Goal: Task Accomplishment & Management: Use online tool/utility

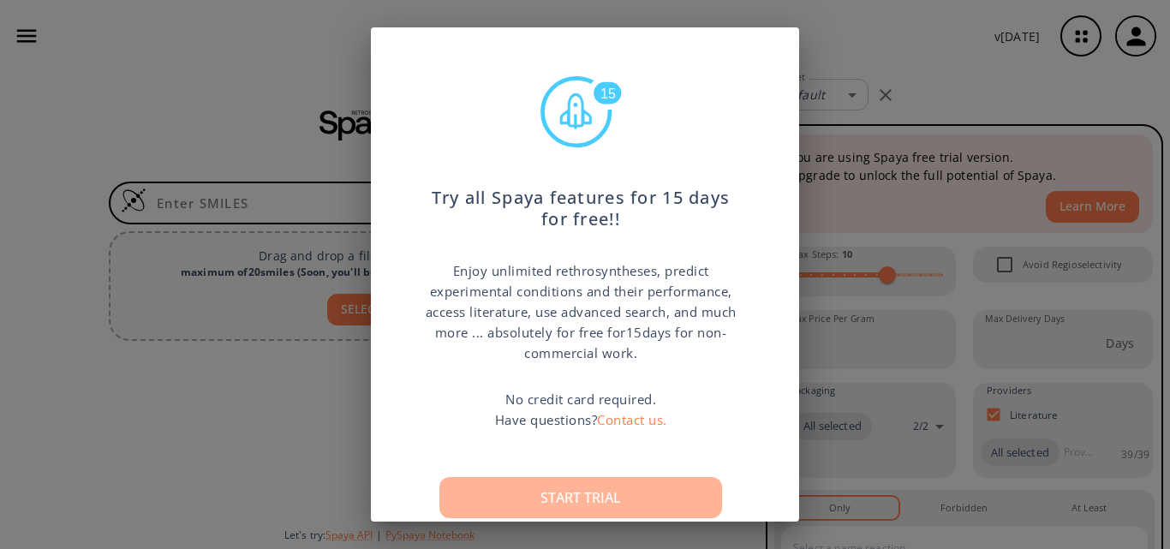
click at [595, 501] on button "Start trial" at bounding box center [581, 497] width 283 height 41
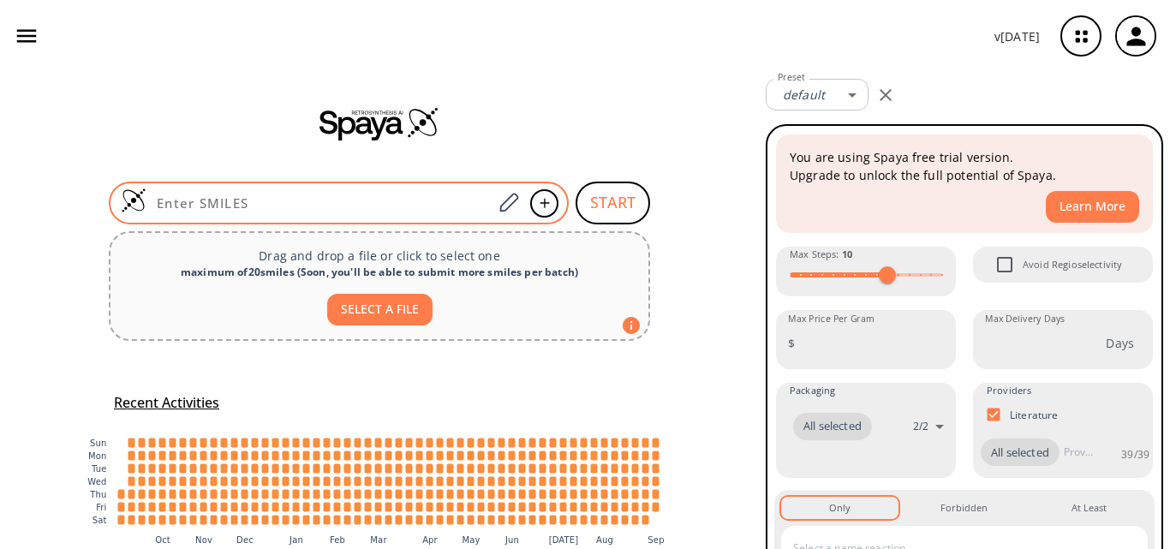
click at [236, 195] on input at bounding box center [320, 202] width 346 height 17
paste input "OC1=CC=CC2=C1C(CCN(C)C)=CN2C(OC(C)(C)C)=O"
type input "OC1=CC=CC2=C1C(CCN(C)C)=CN2C(OC(C)(C)C)=O"
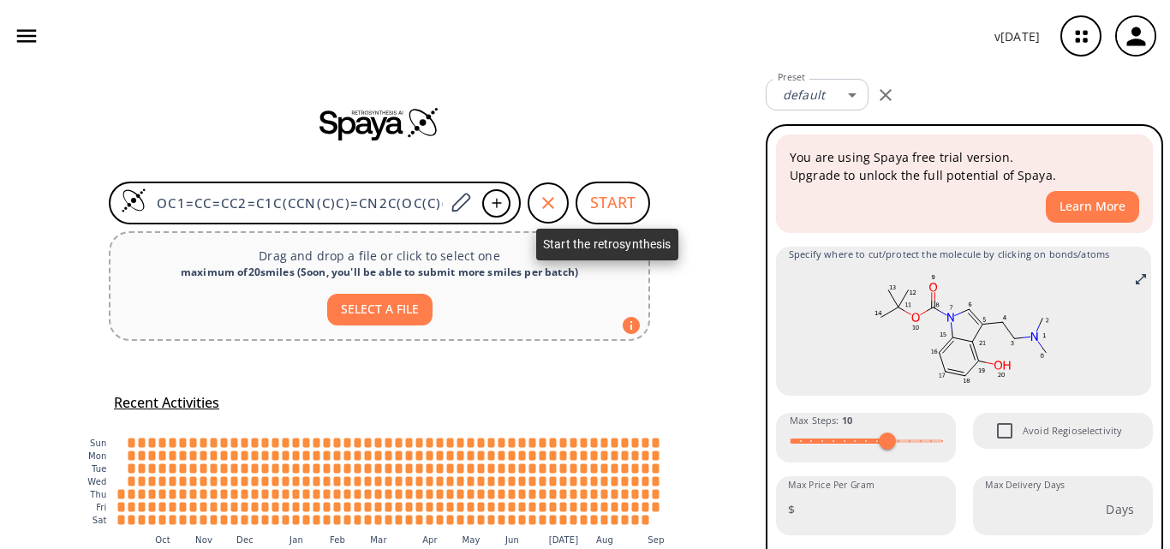
click at [619, 199] on button "START" at bounding box center [613, 203] width 75 height 43
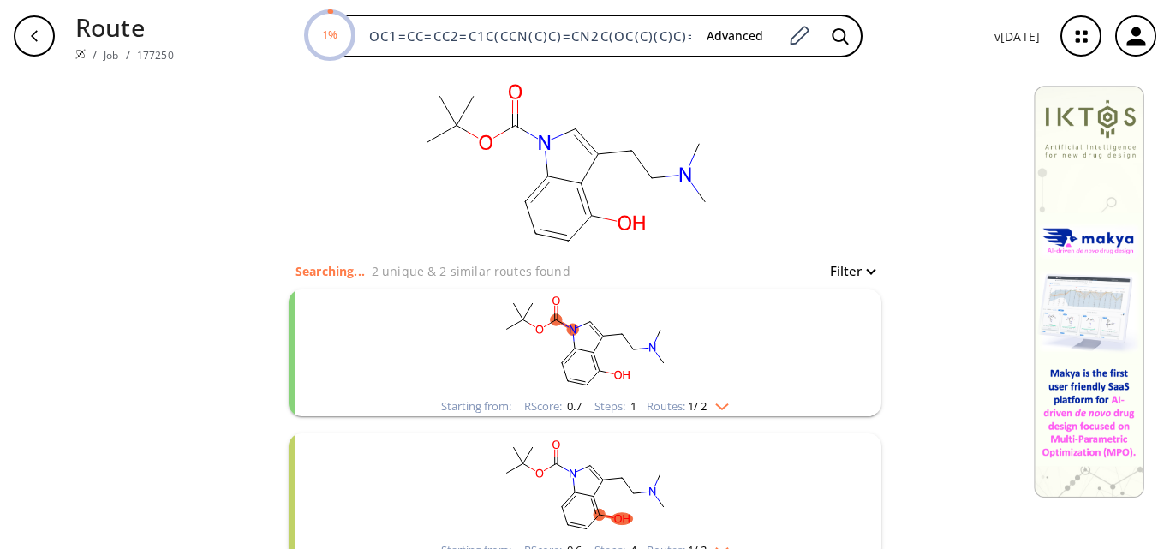
click at [695, 326] on rect "clusters" at bounding box center [585, 343] width 446 height 107
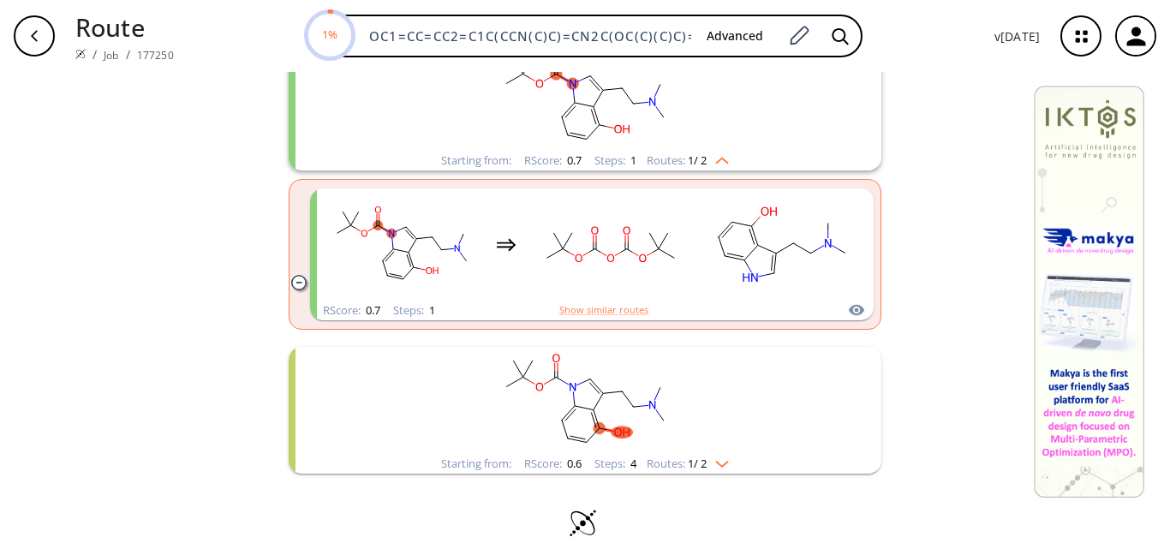
scroll to position [257, 0]
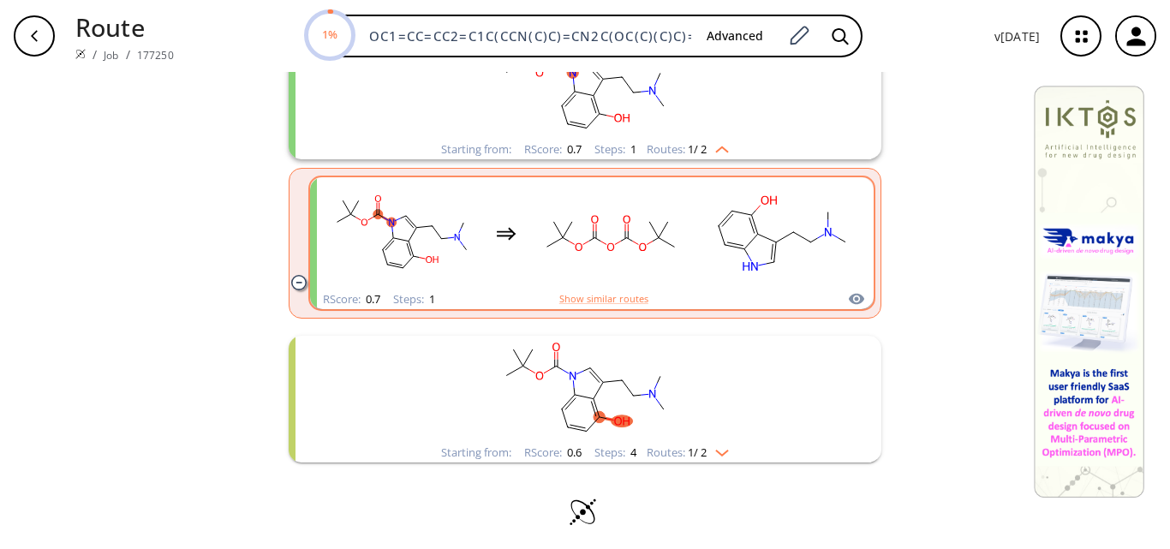
click at [660, 260] on rect "clusters" at bounding box center [611, 233] width 154 height 107
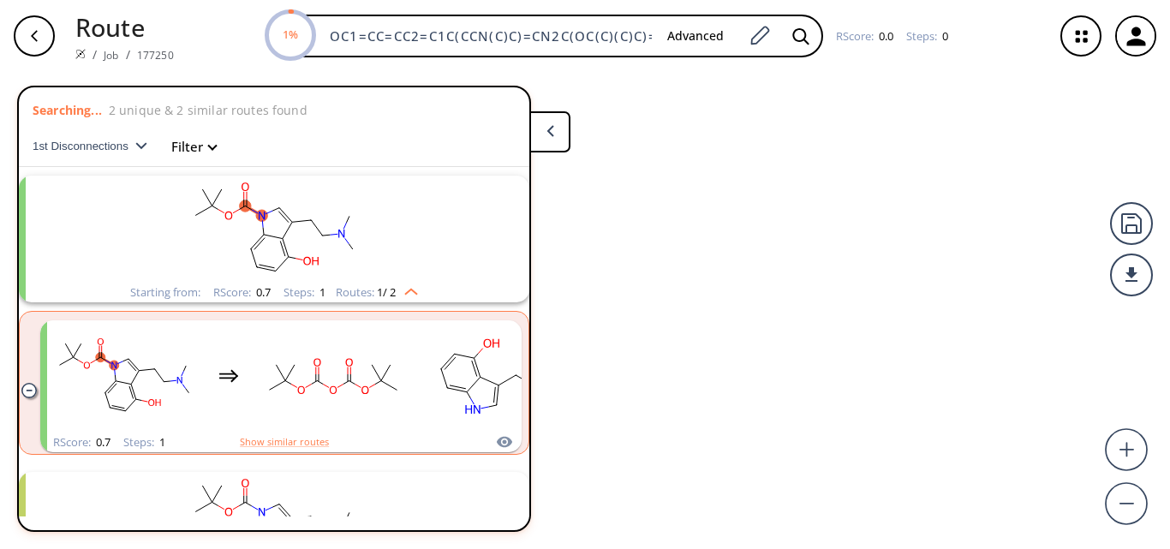
scroll to position [39, 0]
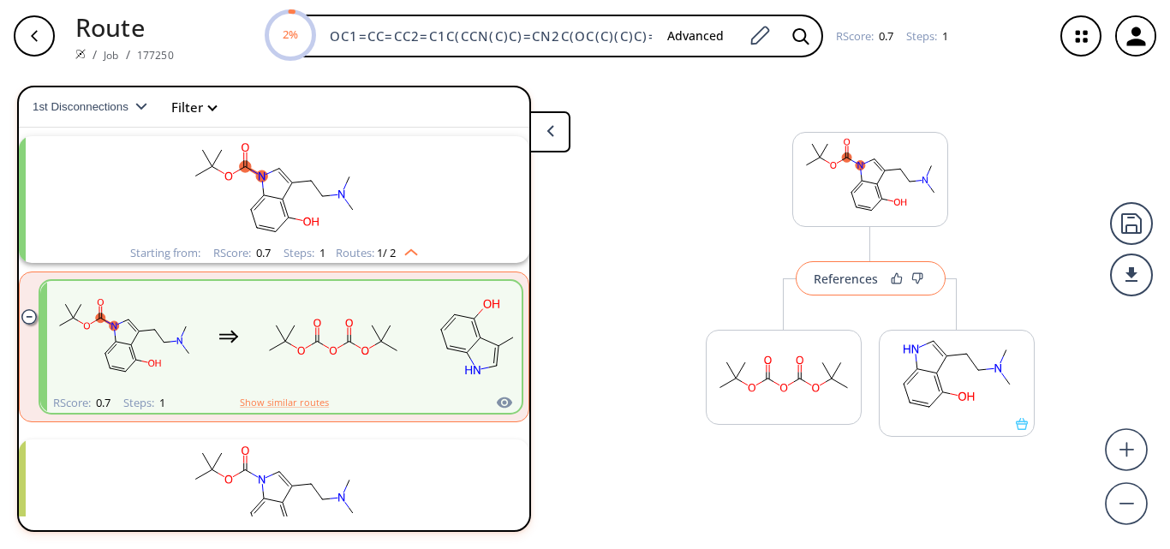
click at [856, 282] on div "References" at bounding box center [846, 278] width 64 height 11
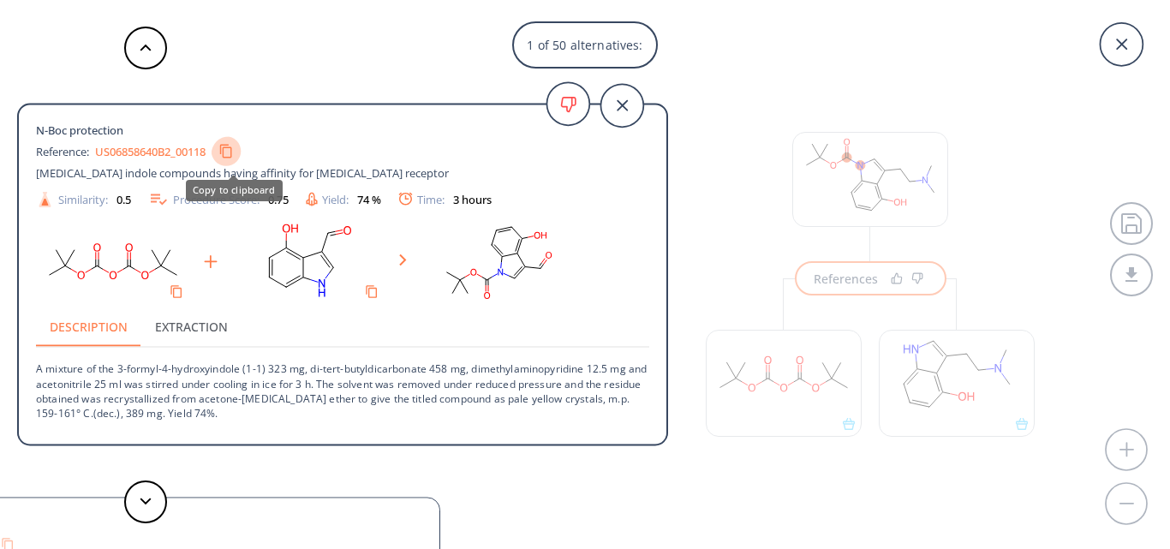
click at [226, 153] on button "Copy to clipboard" at bounding box center [227, 151] width 30 height 30
click at [142, 511] on button at bounding box center [145, 502] width 43 height 43
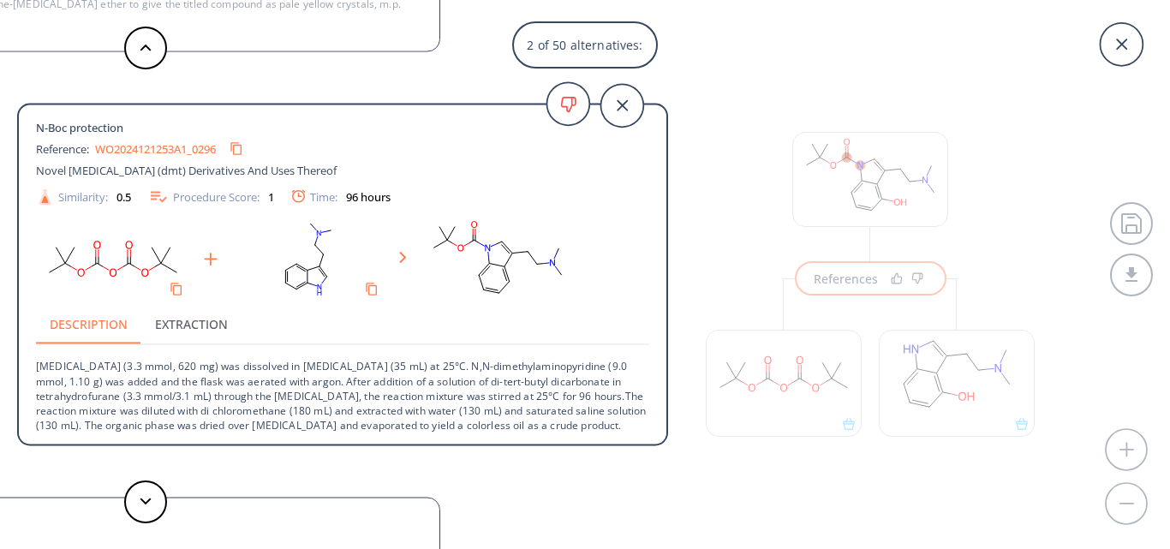
scroll to position [17, 0]
click at [621, 111] on icon at bounding box center [622, 105] width 43 height 43
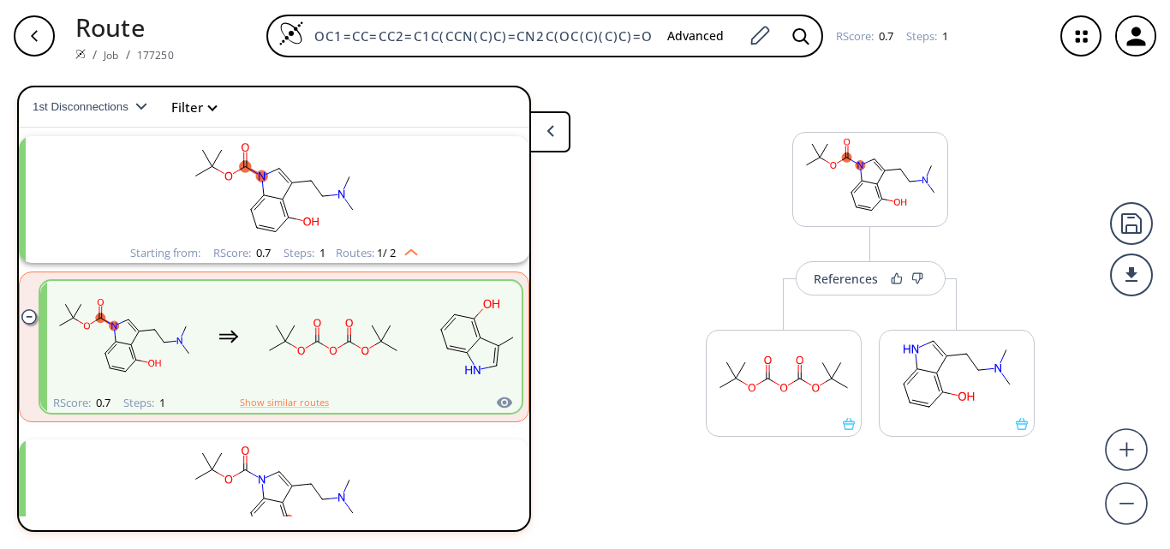
drag, startPoint x: 519, startPoint y: 182, endPoint x: 518, endPoint y: 252, distance: 70.3
click at [518, 252] on div "Starting from: RScore : 0.7 Steps : 1 Routes: 1 / 2" at bounding box center [274, 199] width 511 height 127
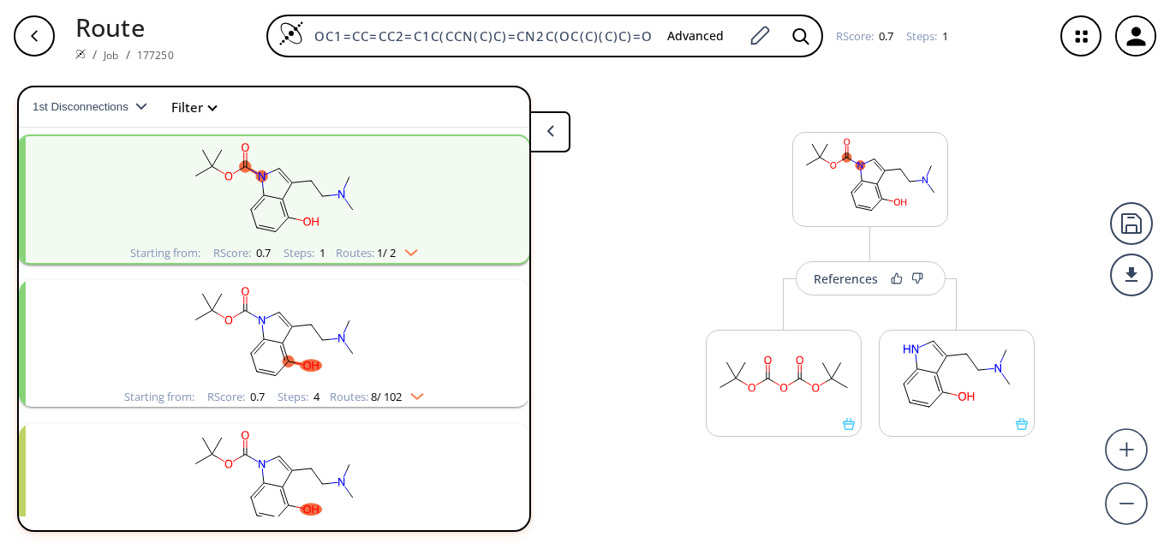
click at [333, 351] on rect "clusters" at bounding box center [274, 333] width 446 height 107
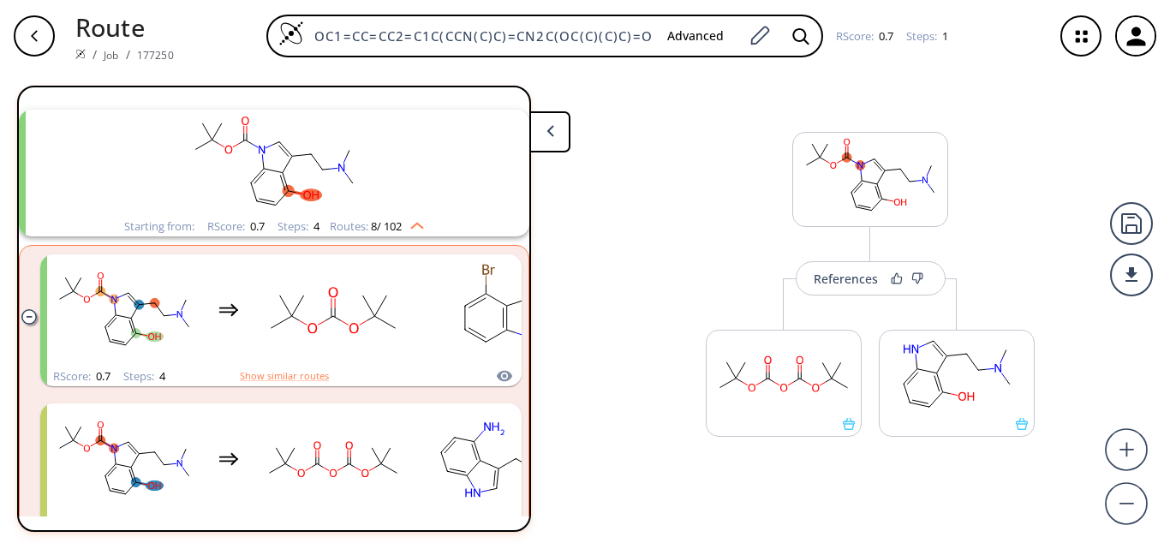
scroll to position [211, 0]
click at [333, 351] on rect "clusters" at bounding box center [333, 309] width 154 height 107
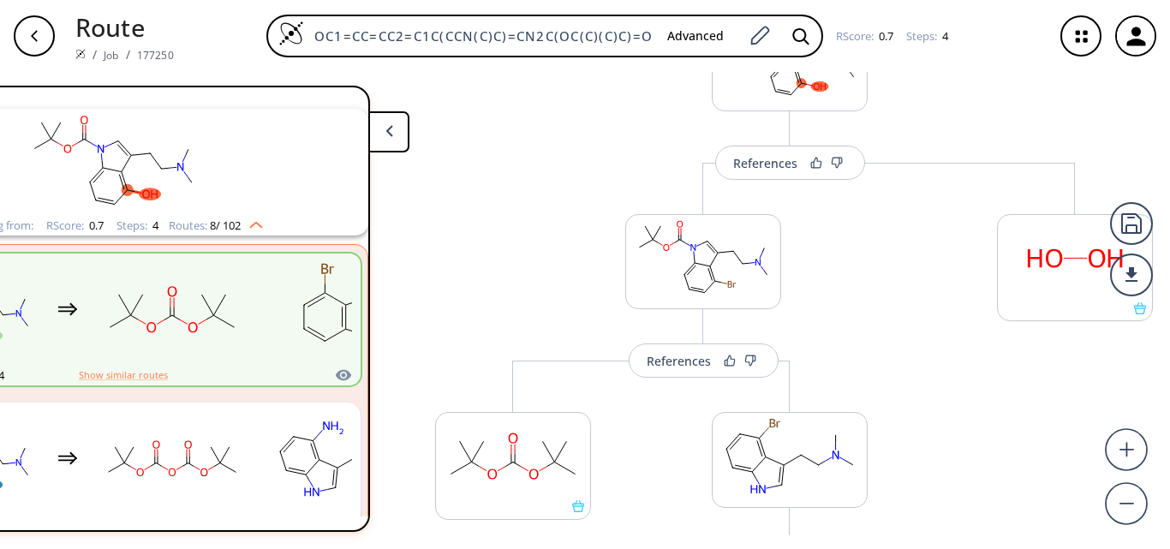
scroll to position [86, 0]
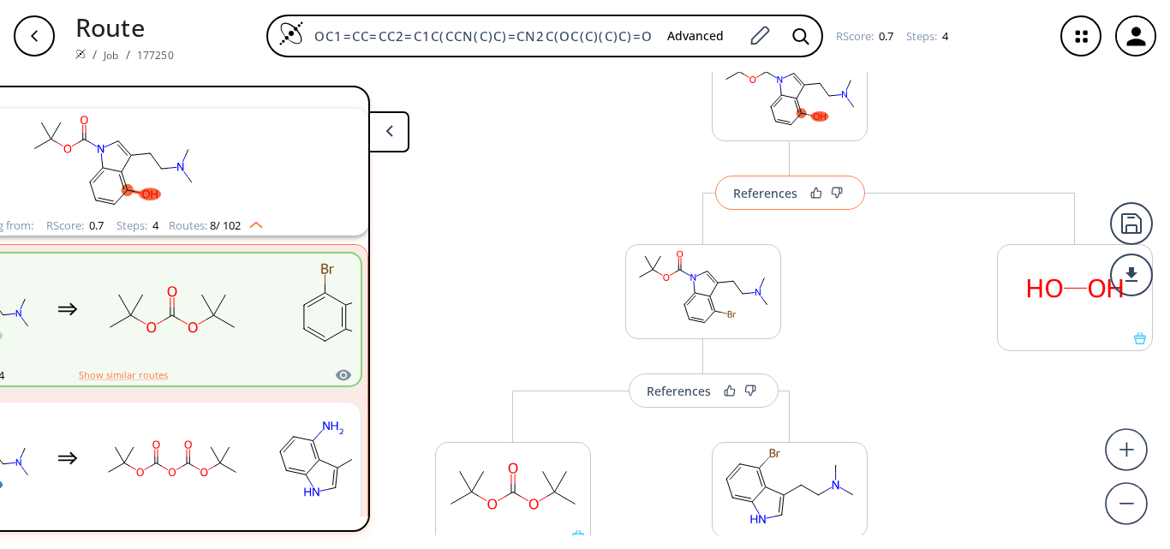
click at [762, 199] on div "References" at bounding box center [765, 193] width 64 height 11
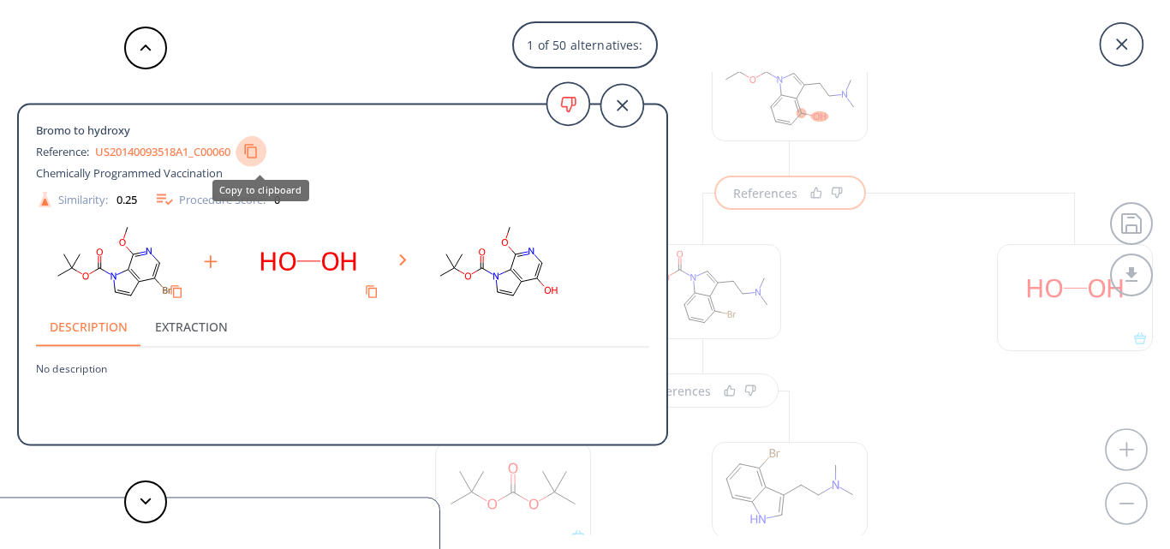
click at [255, 150] on icon "Copy to clipboard" at bounding box center [250, 151] width 15 height 15
